Goal: Complete application form

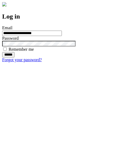
type input "**********"
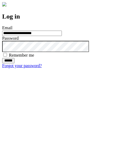
click at [15, 63] on input "******" at bounding box center [8, 60] width 12 height 5
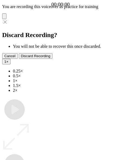
type input "**********"
